Goal: Information Seeking & Learning: Stay updated

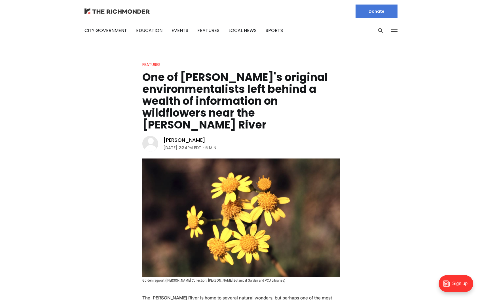
click at [101, 14] on img at bounding box center [116, 12] width 65 height 6
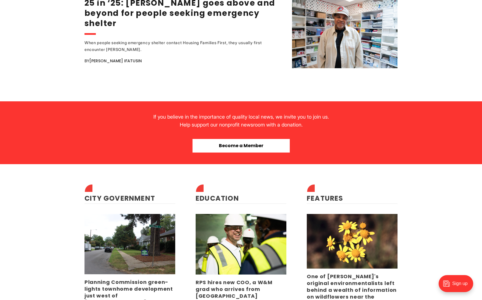
scroll to position [1359, 0]
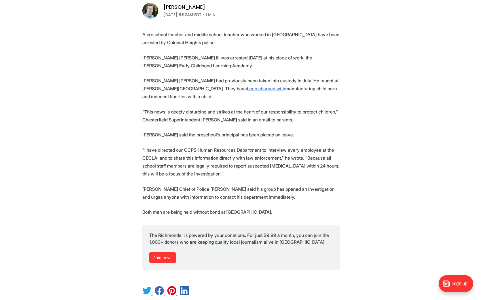
scroll to position [196, 0]
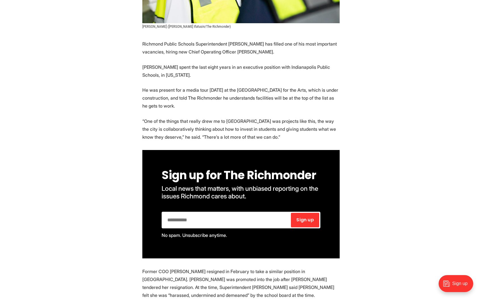
scroll to position [219, 0]
